Goal: Use online tool/utility: Utilize a website feature to perform a specific function

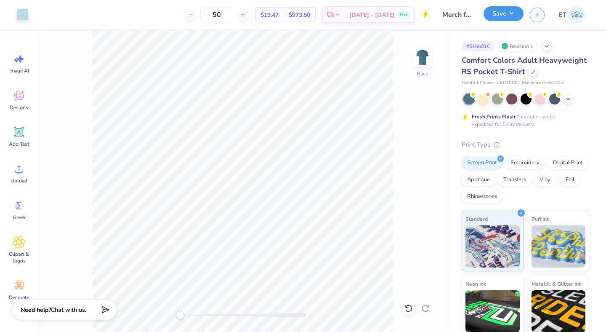
click at [508, 15] on button "Save" at bounding box center [504, 13] width 40 height 15
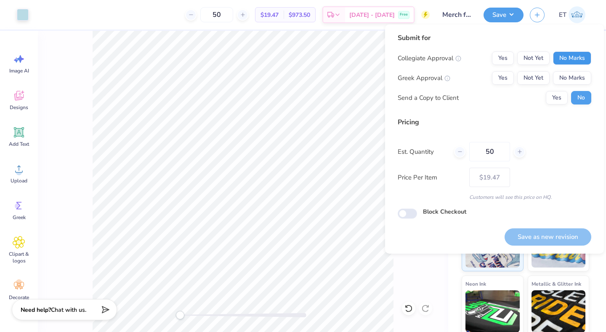
click at [561, 54] on button "No Marks" at bounding box center [572, 57] width 38 height 13
click at [567, 75] on button "No Marks" at bounding box center [572, 77] width 38 height 13
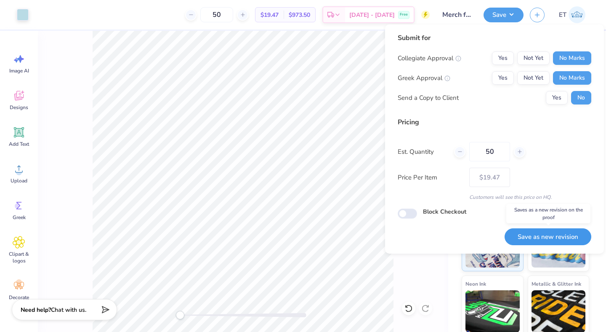
click at [542, 243] on button "Save as new revision" at bounding box center [548, 236] width 87 height 17
type input "$19.47"
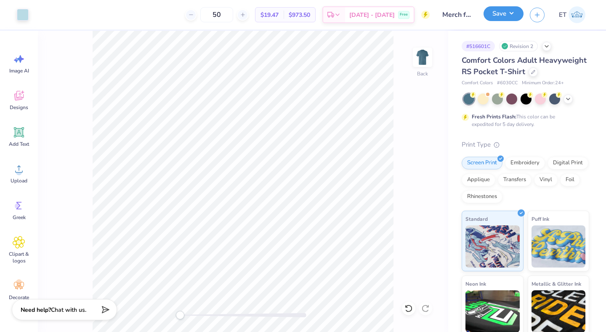
click at [514, 12] on button "Save" at bounding box center [504, 13] width 40 height 15
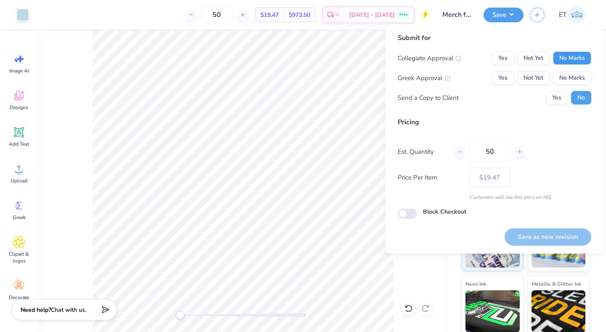
click at [570, 60] on button "No Marks" at bounding box center [572, 57] width 38 height 13
click at [570, 75] on button "No Marks" at bounding box center [572, 77] width 38 height 13
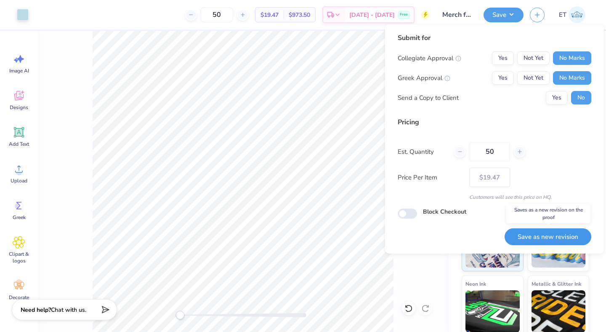
click at [546, 236] on button "Save as new revision" at bounding box center [548, 236] width 87 height 17
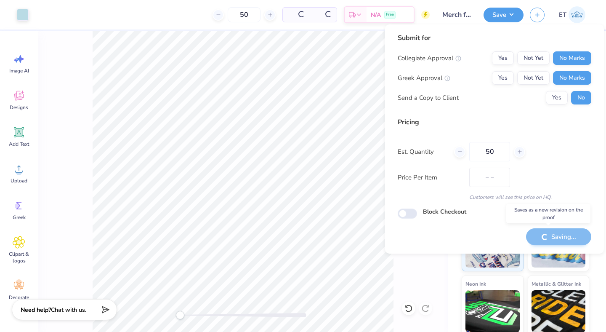
type input "$19.47"
